Goal: Use online tool/utility: Utilize a website feature to perform a specific function

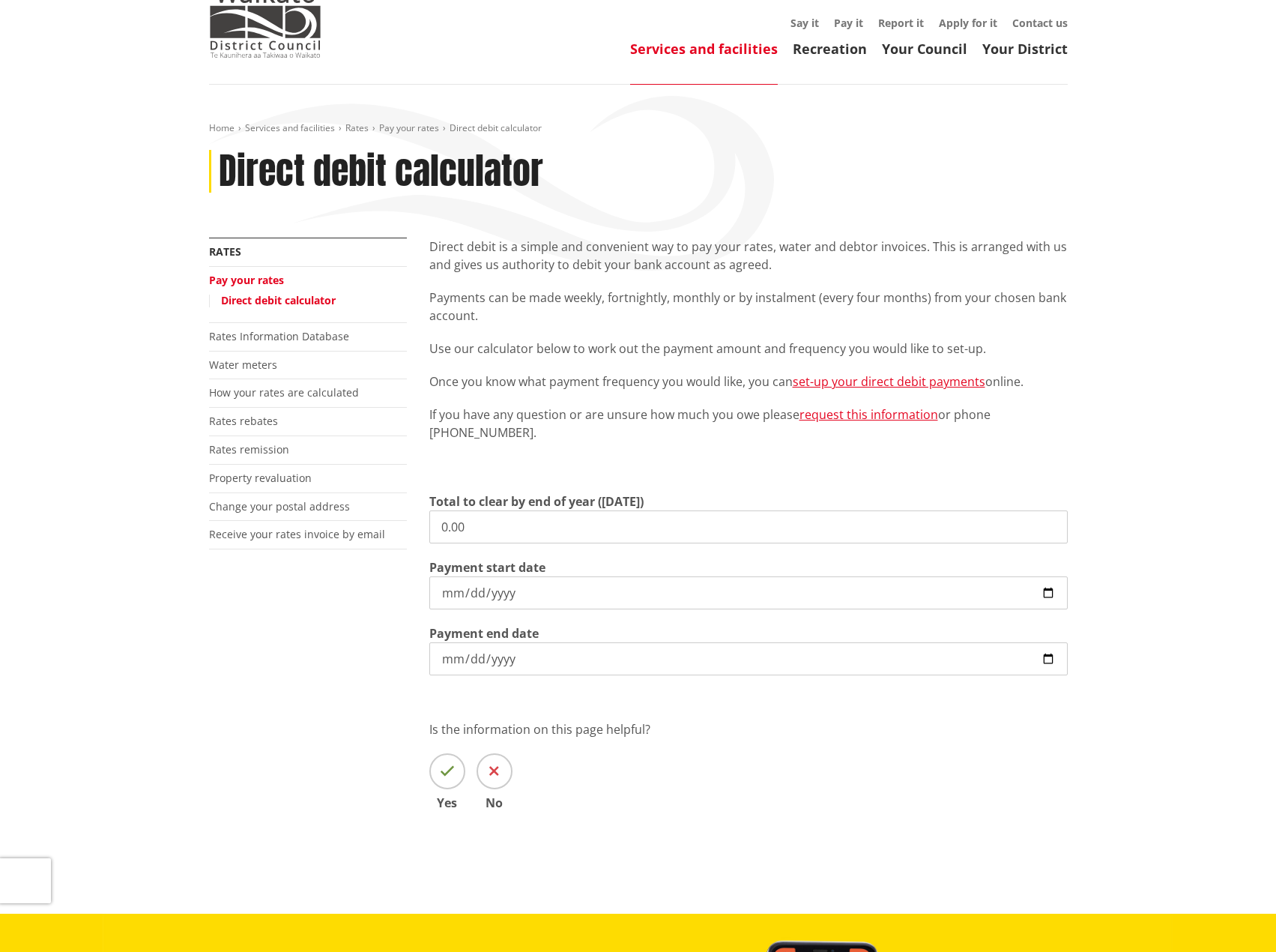
scroll to position [75, 0]
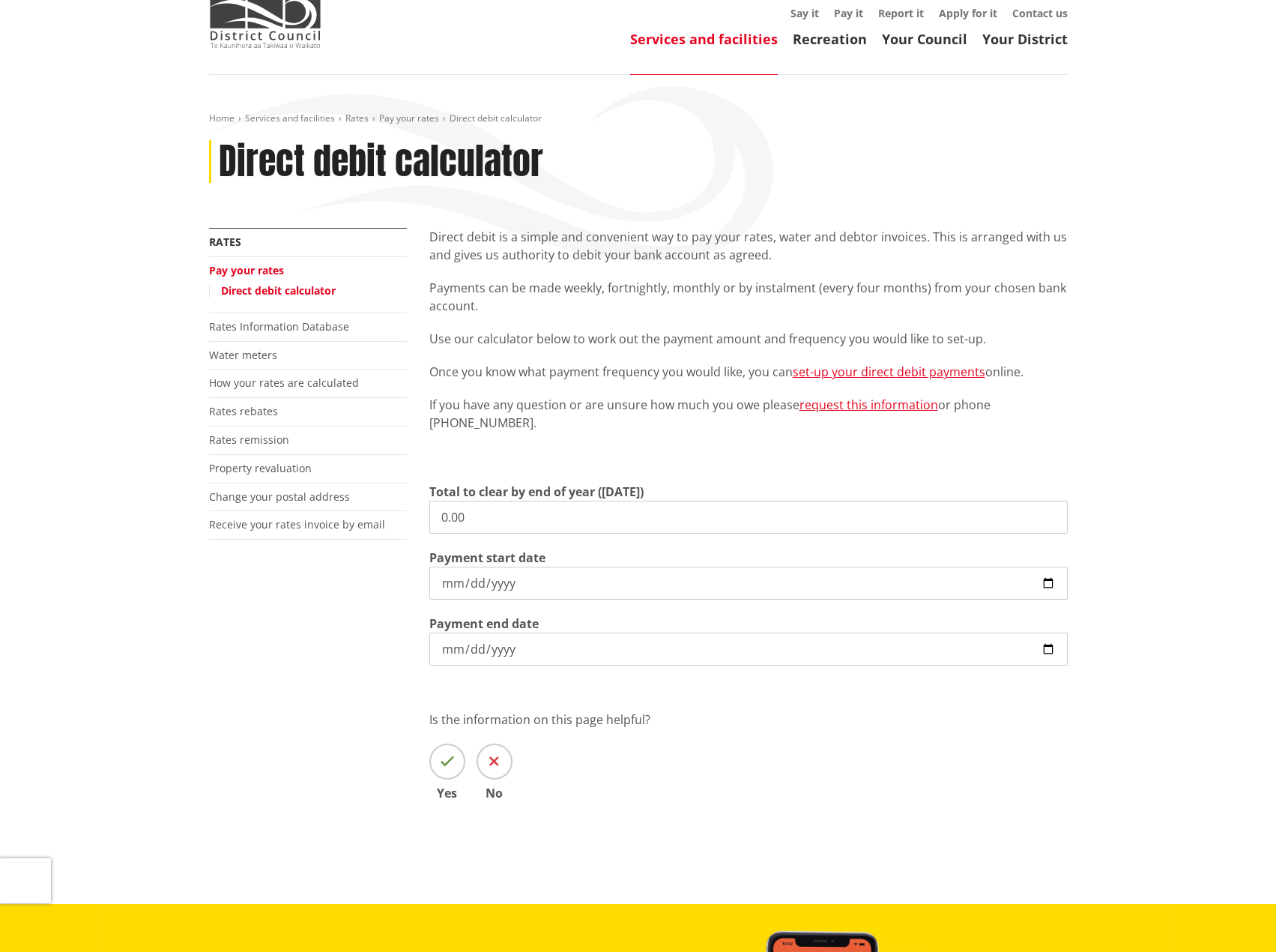
click at [455, 582] on input "[DATE]" at bounding box center [748, 583] width 638 height 33
type input "[DATE]"
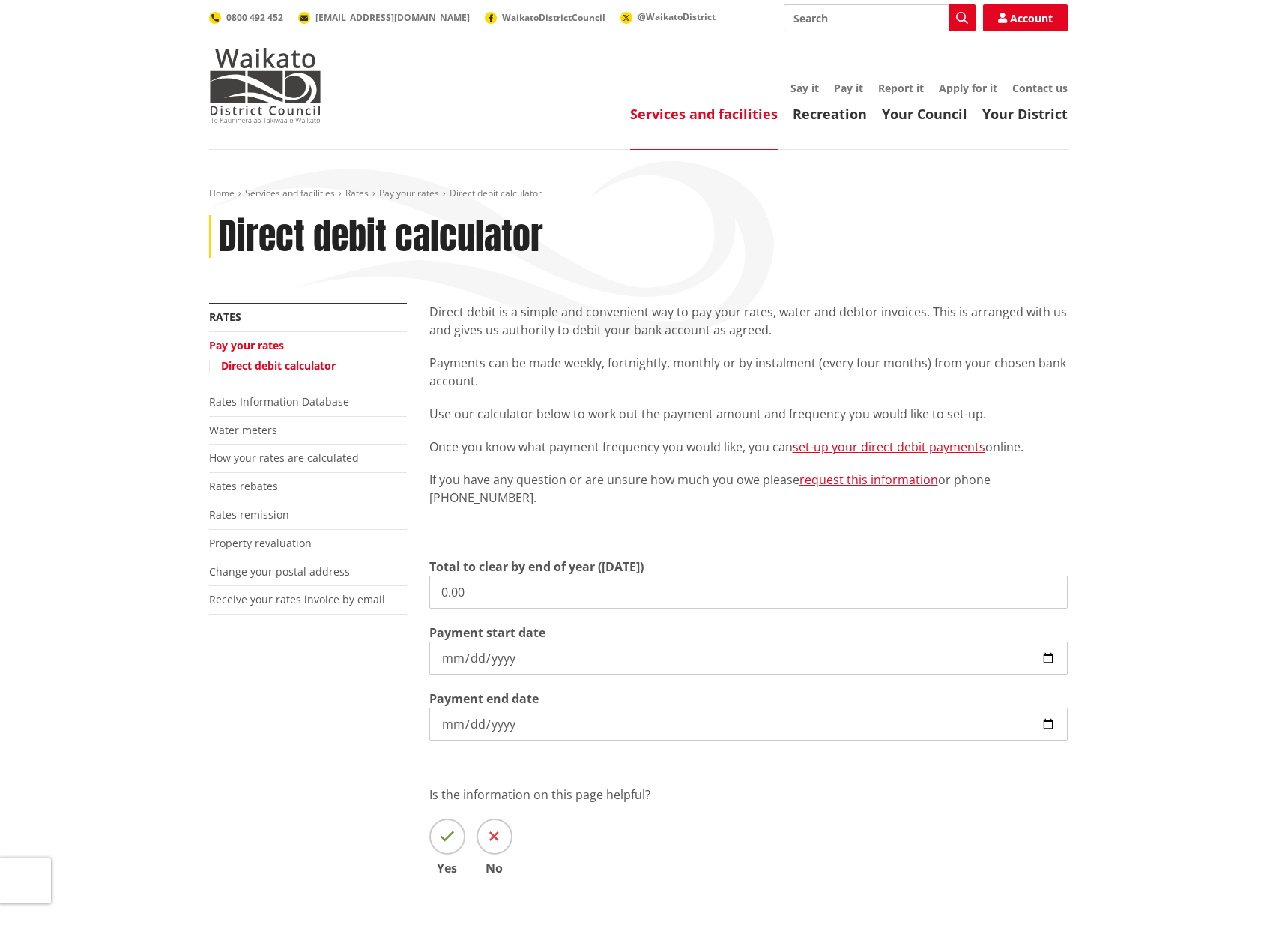
click at [457, 656] on input "[DATE]" at bounding box center [748, 658] width 638 height 33
type input "[DATE]"
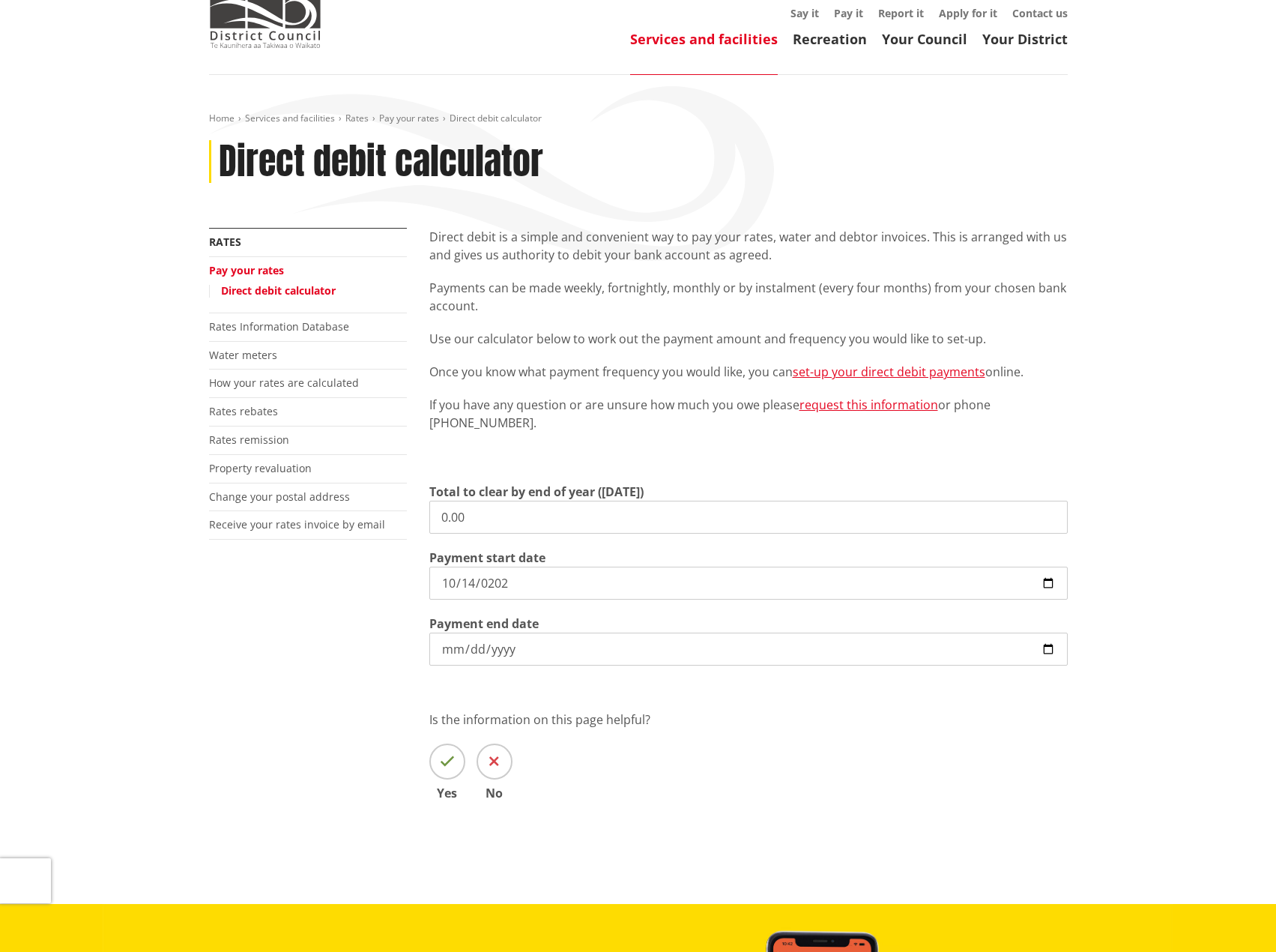
scroll to position [150, 0]
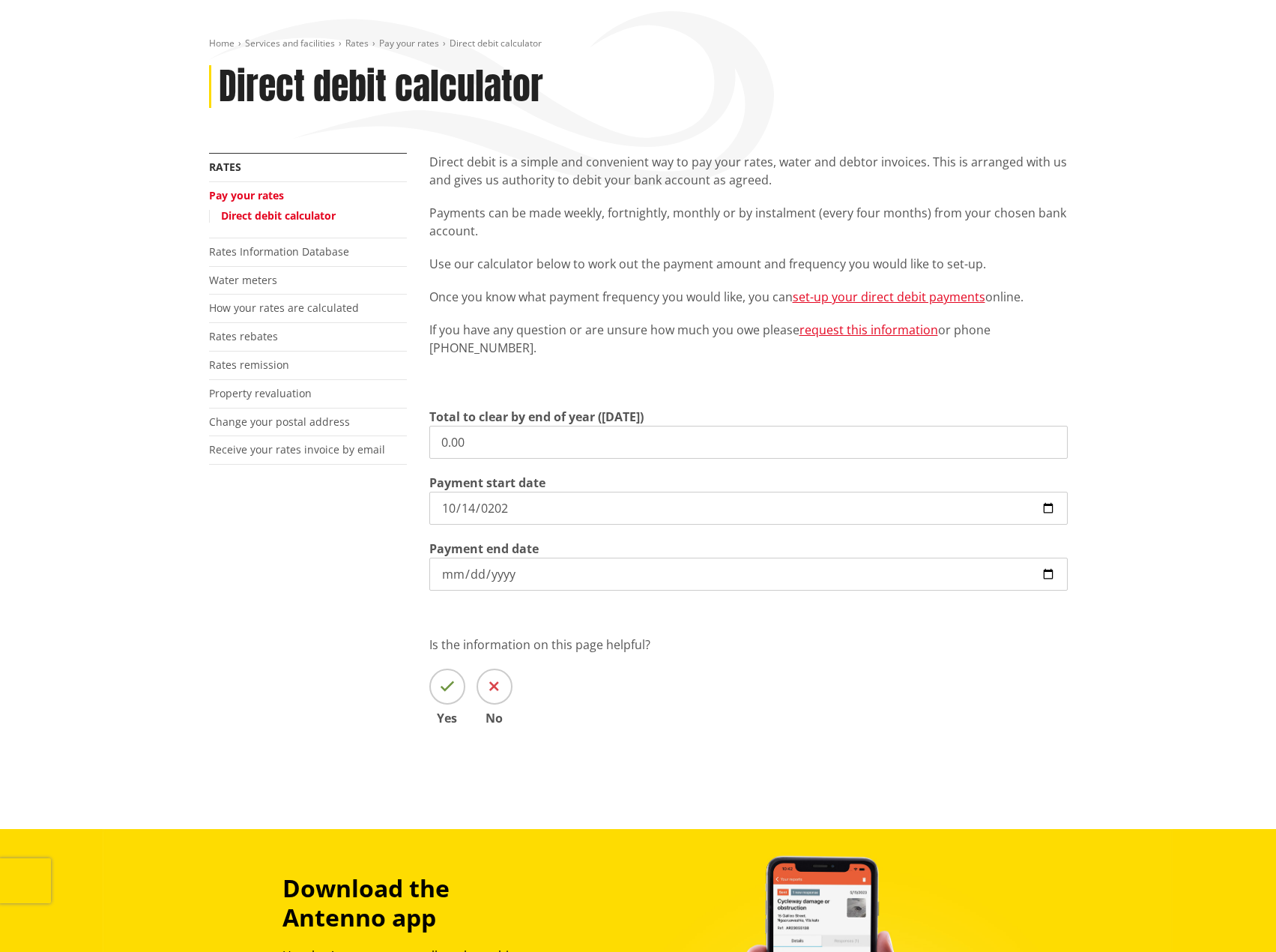
click at [476, 443] on input "0.00" at bounding box center [748, 442] width 638 height 33
type input "0"
type input "3,148.76"
